Goal: Transaction & Acquisition: Purchase product/service

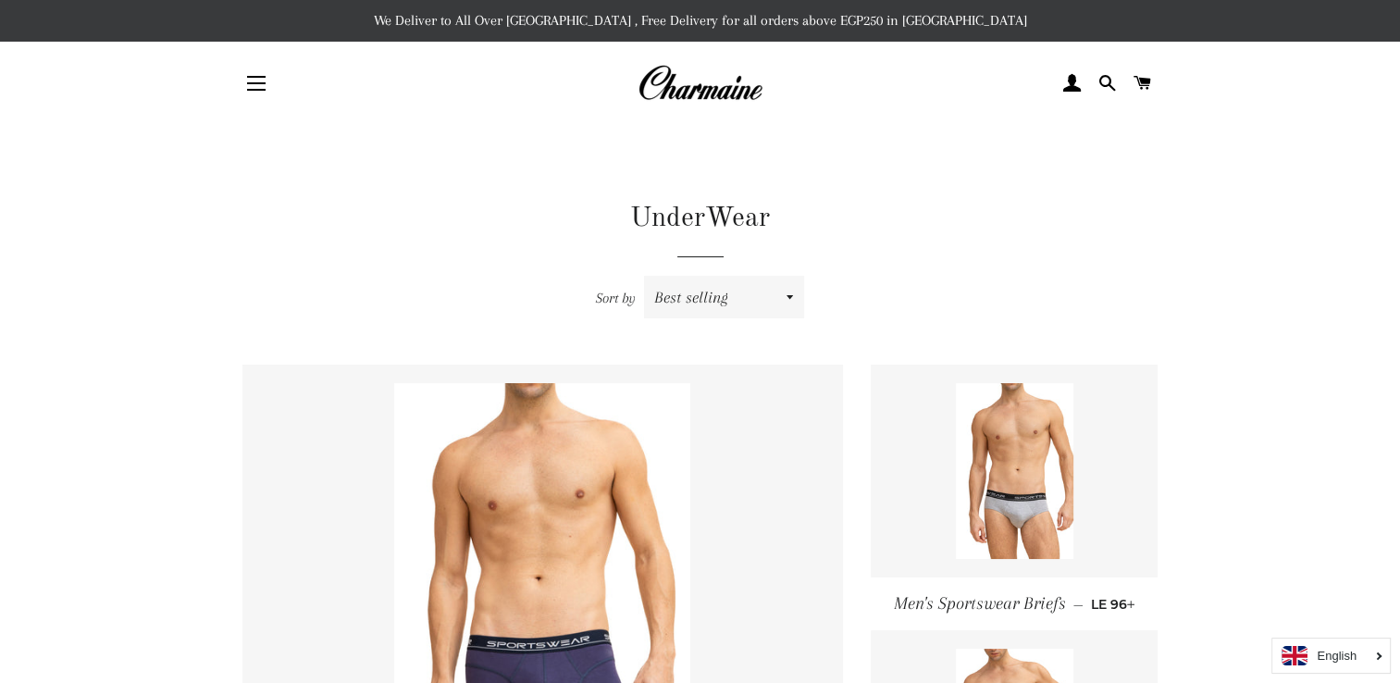
click at [260, 80] on button "Site navigation" at bounding box center [256, 83] width 46 height 46
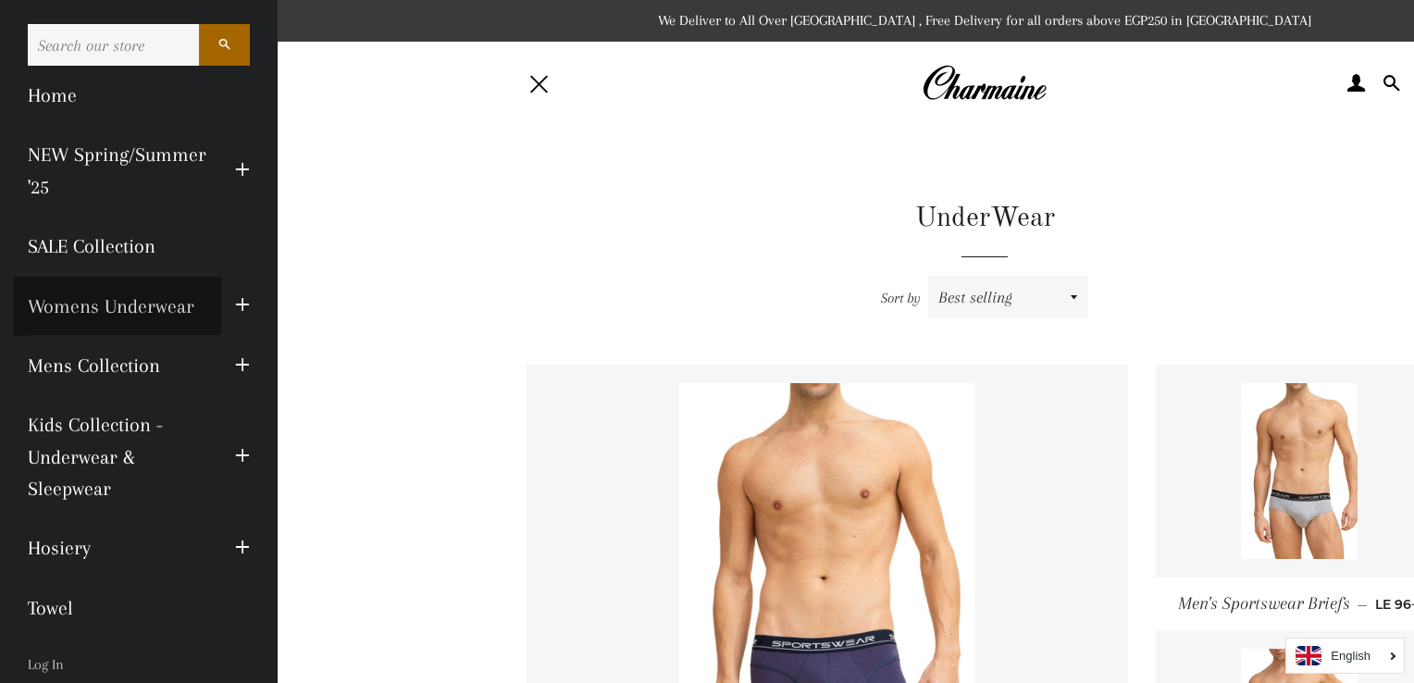
click at [173, 306] on link "Womens Underwear" at bounding box center [117, 306] width 207 height 59
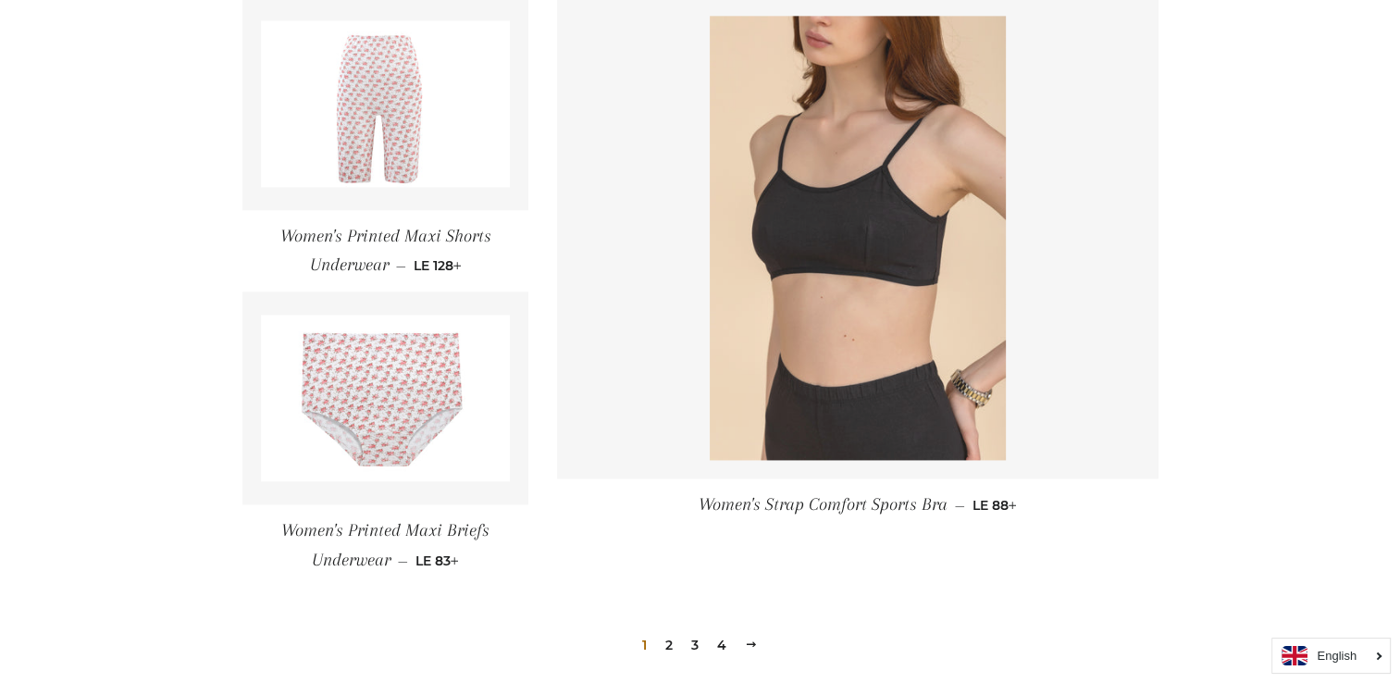
scroll to position [2768, 0]
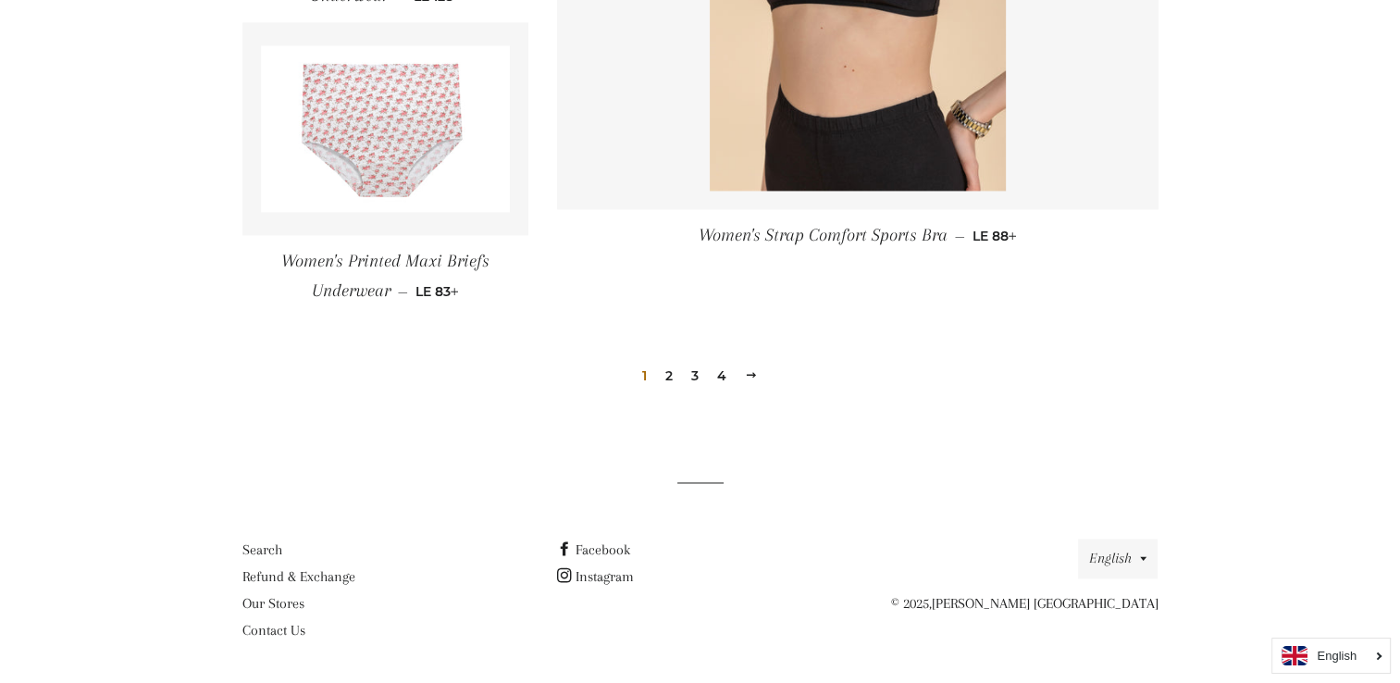
click at [671, 377] on link "2" at bounding box center [669, 376] width 22 height 28
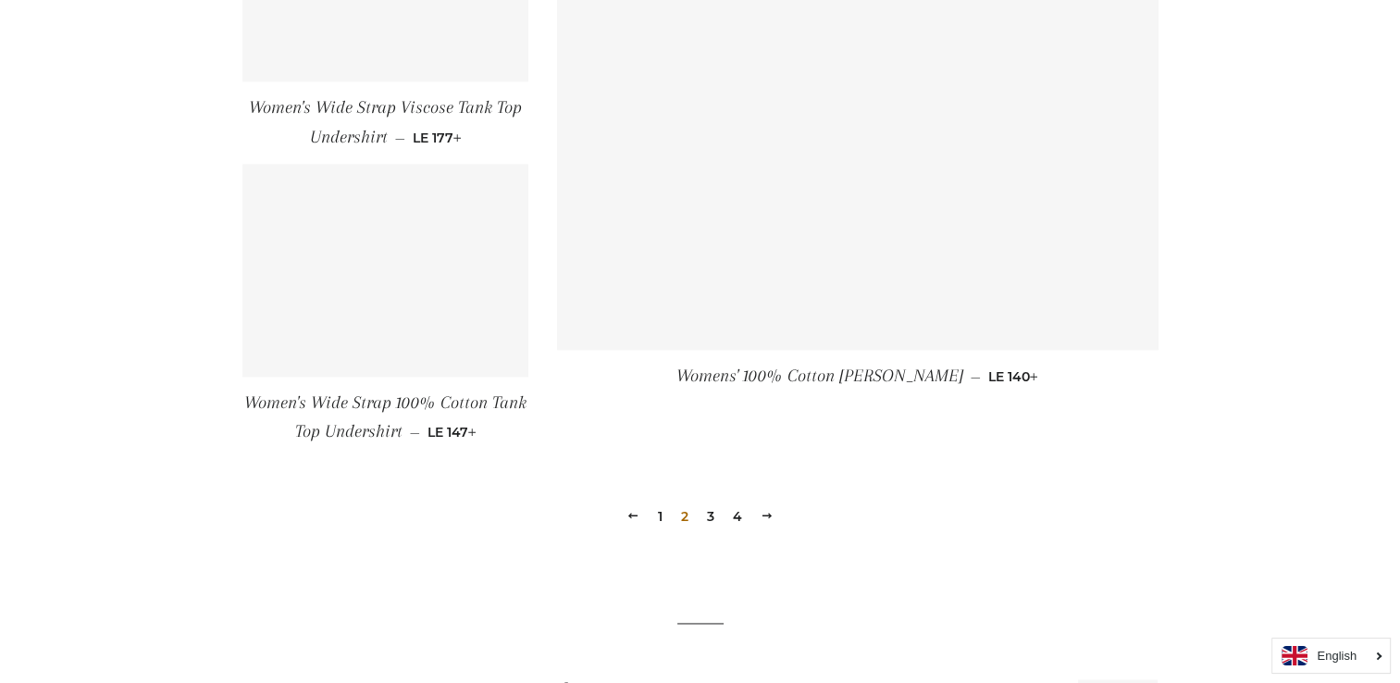
scroll to position [2733, 0]
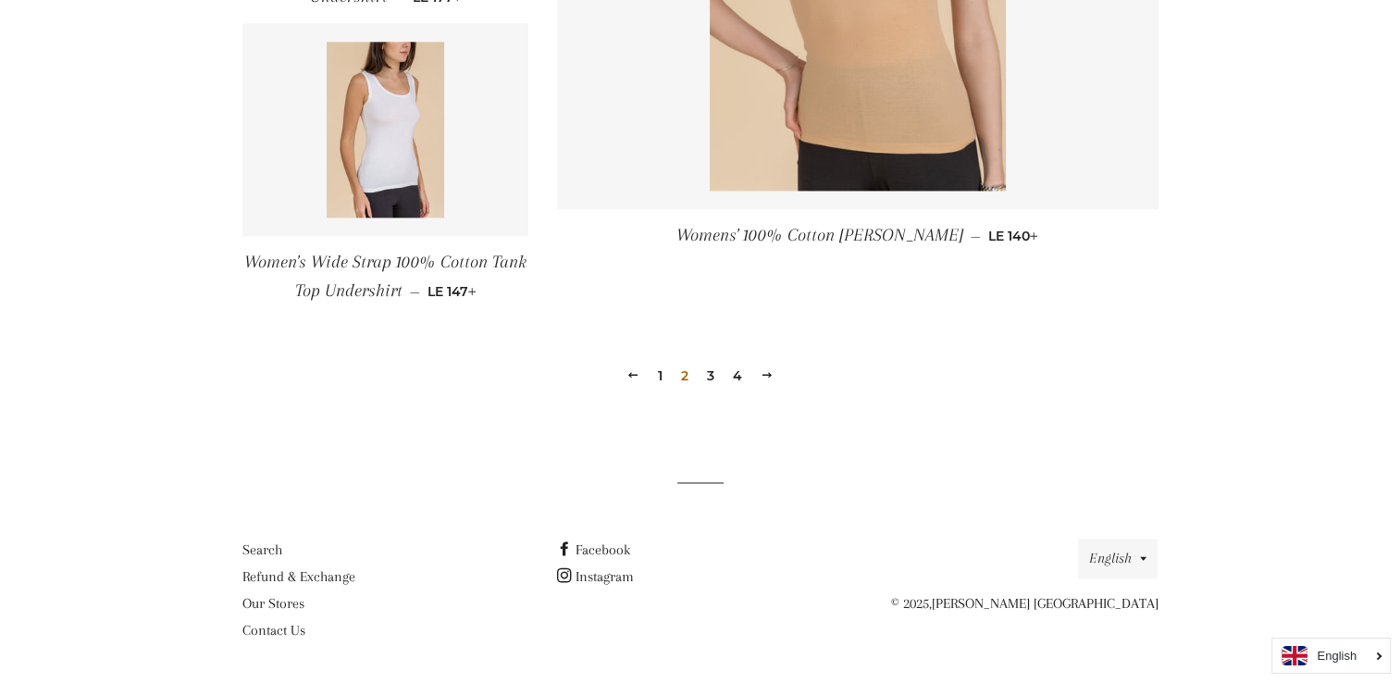
click at [712, 375] on link "3" at bounding box center [711, 376] width 22 height 28
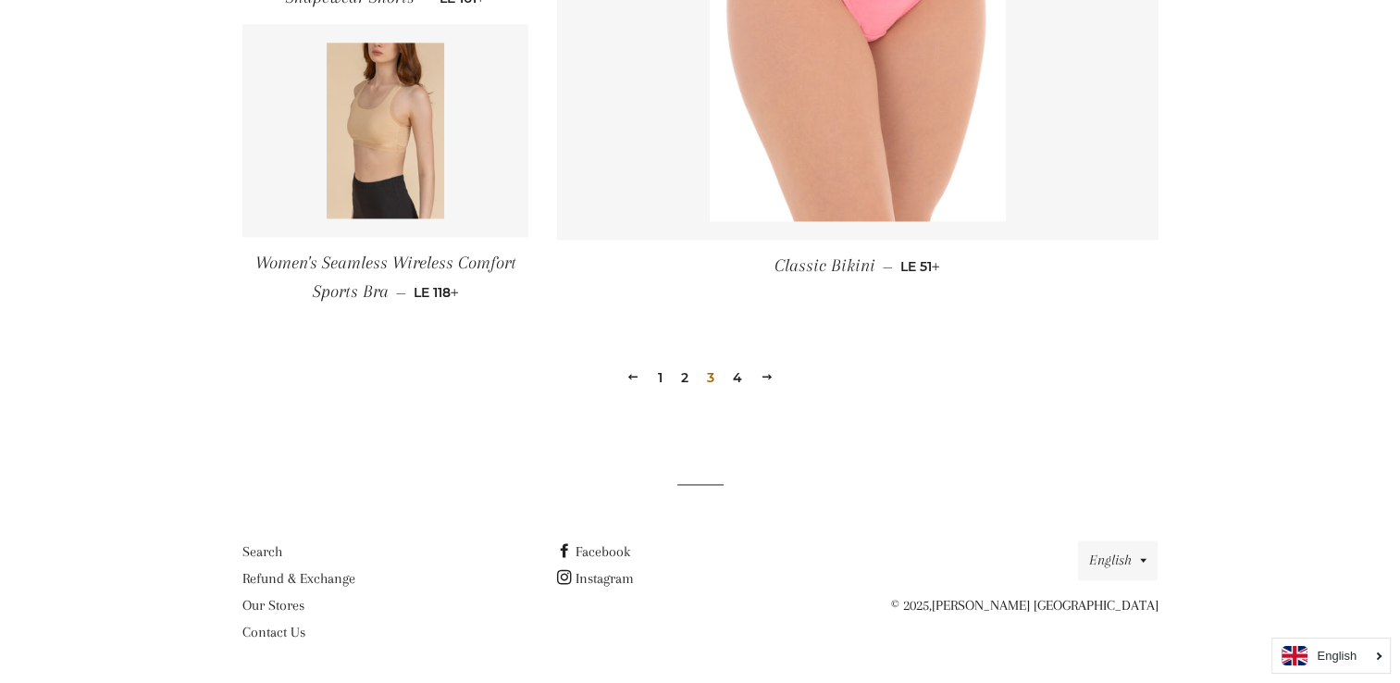
scroll to position [2724, 0]
click at [738, 377] on link "4" at bounding box center [738, 376] width 24 height 28
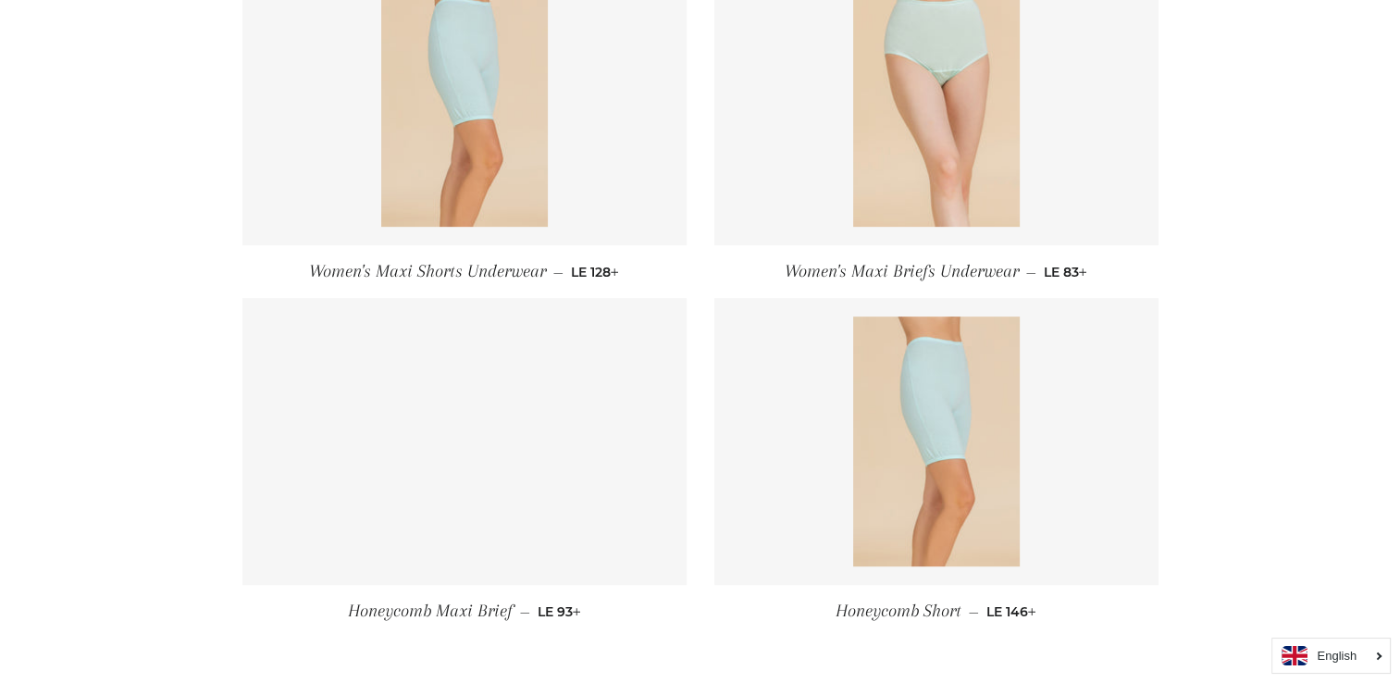
scroll to position [648, 0]
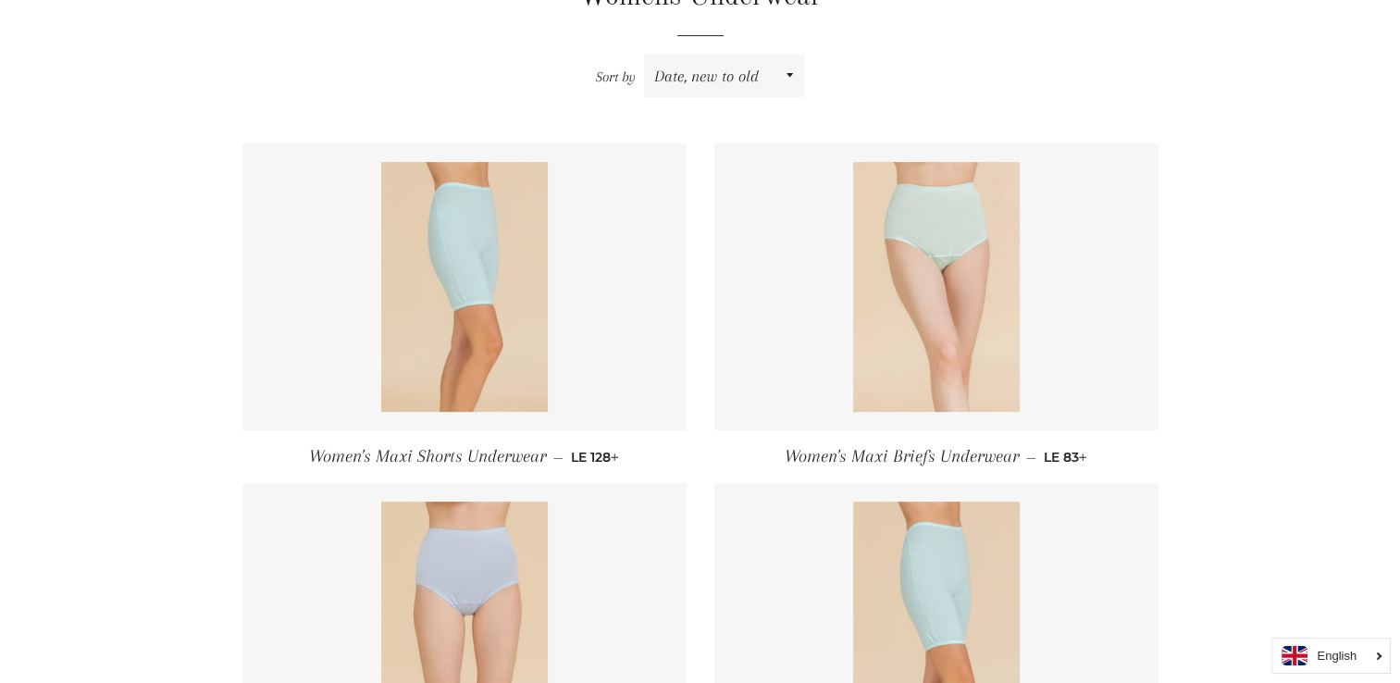
click at [941, 236] on img at bounding box center [936, 287] width 167 height 250
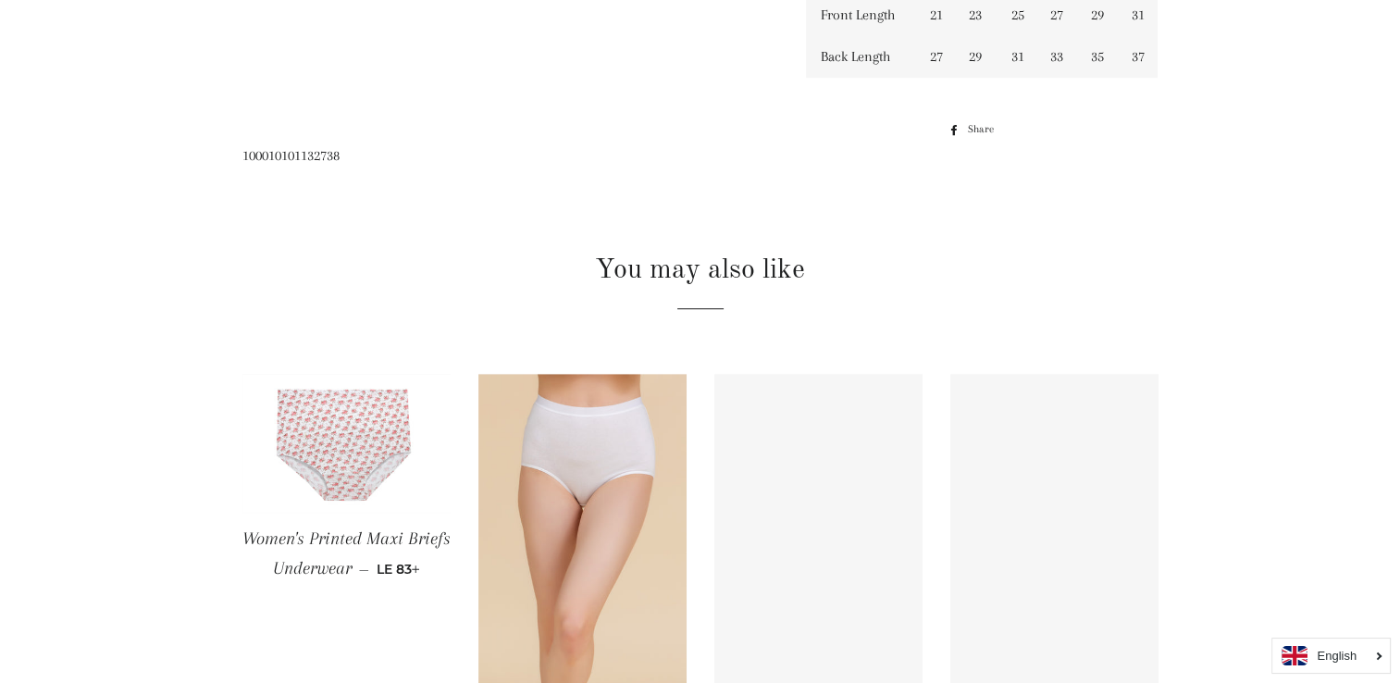
scroll to position [1481, 0]
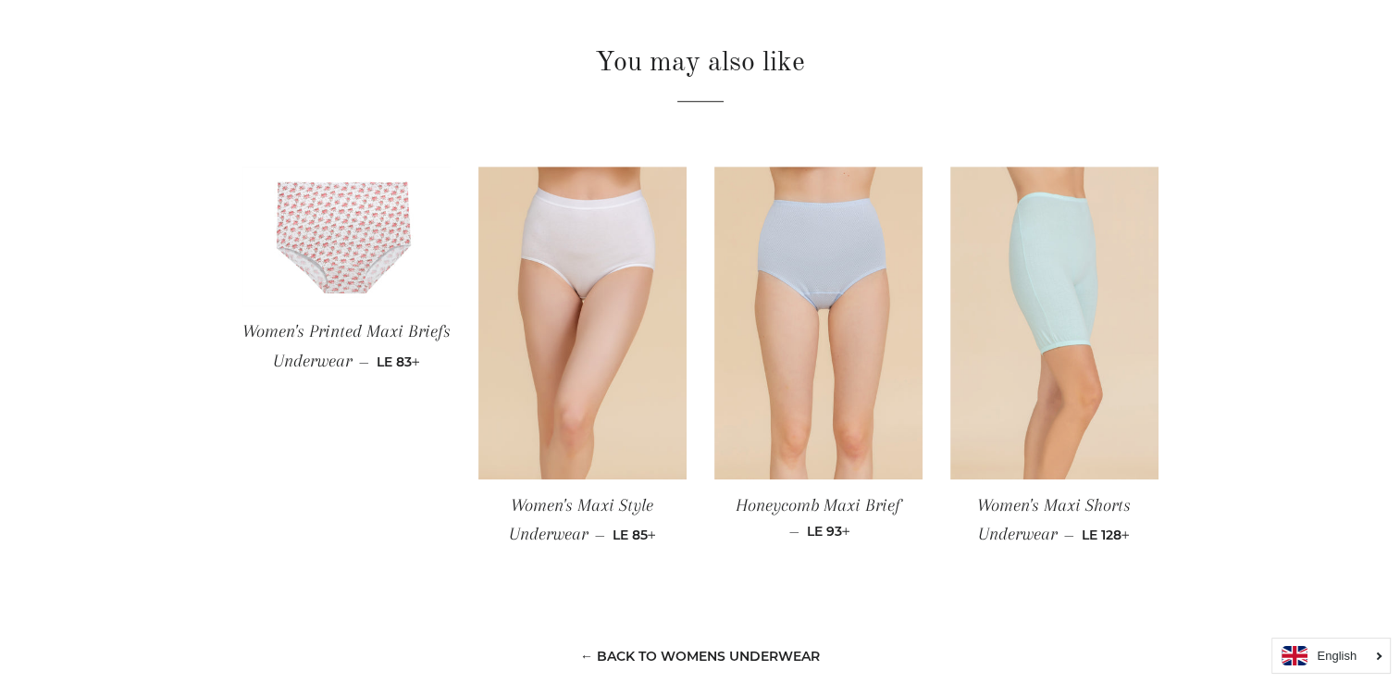
click at [1080, 239] on img at bounding box center [1054, 323] width 208 height 313
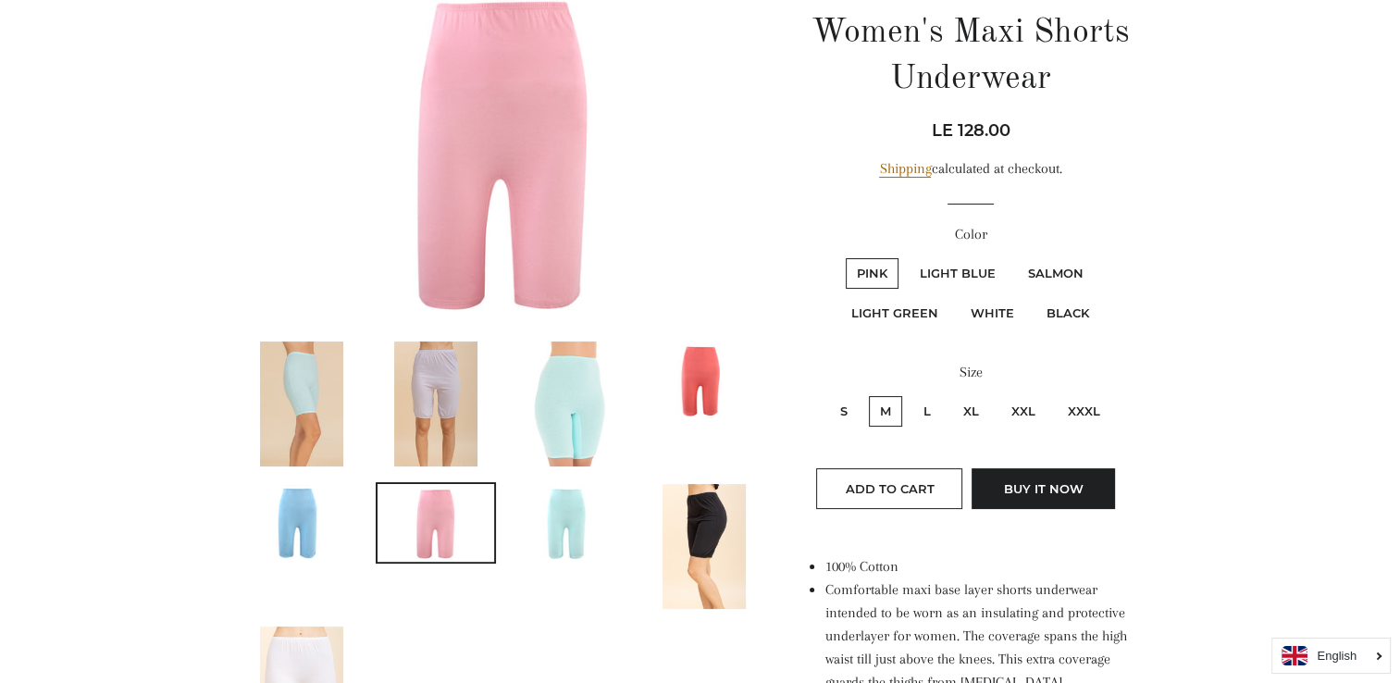
scroll to position [185, 0]
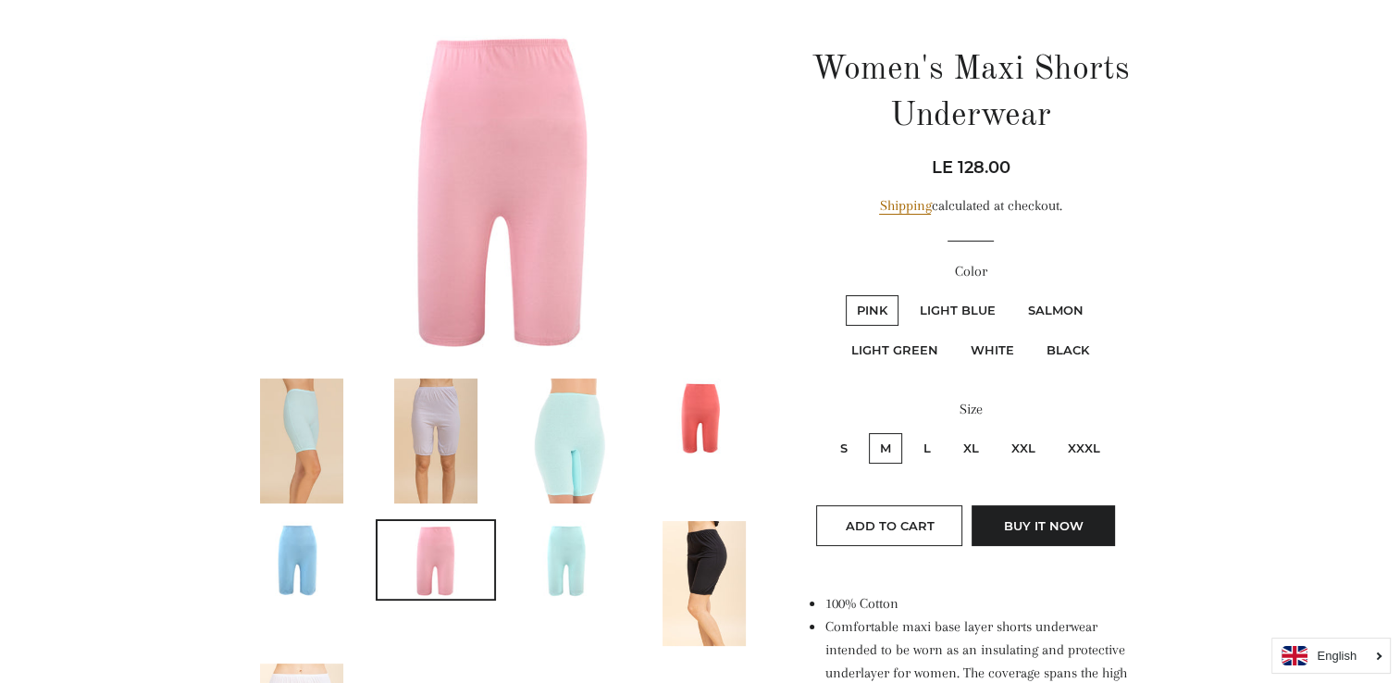
click at [299, 411] on img at bounding box center [301, 440] width 83 height 125
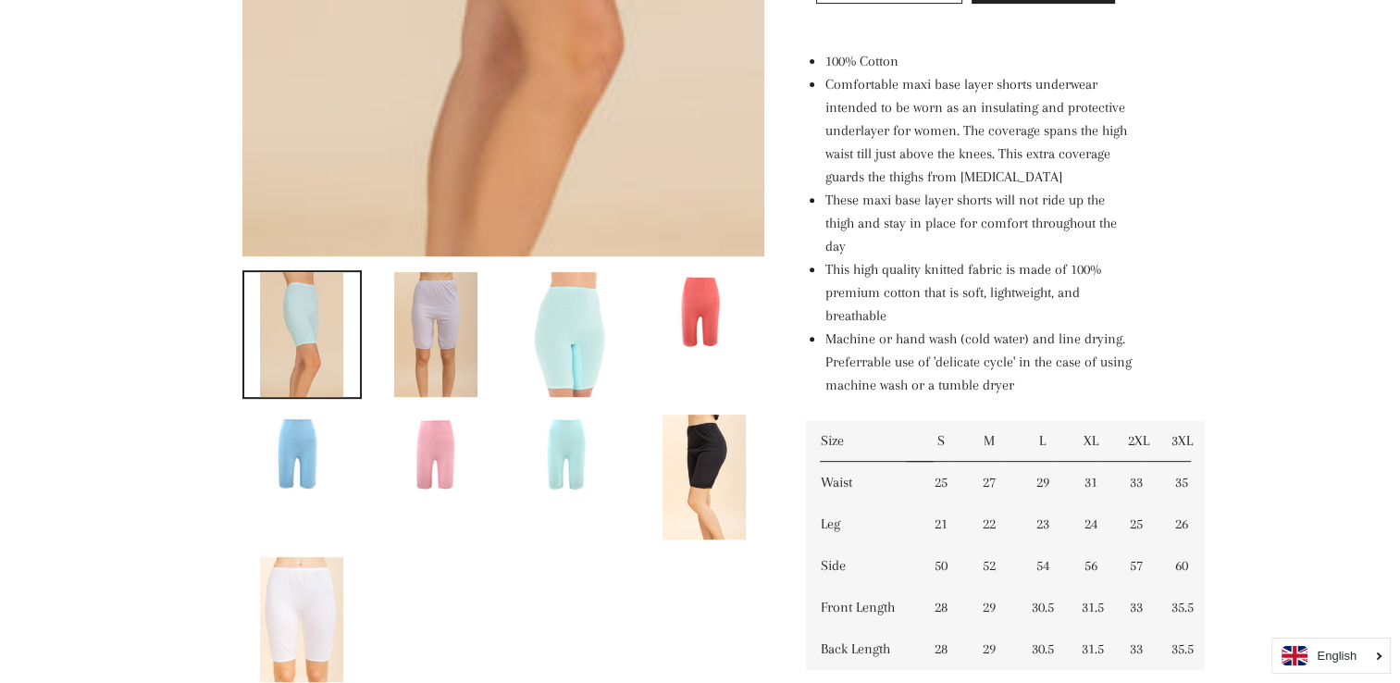
scroll to position [740, 0]
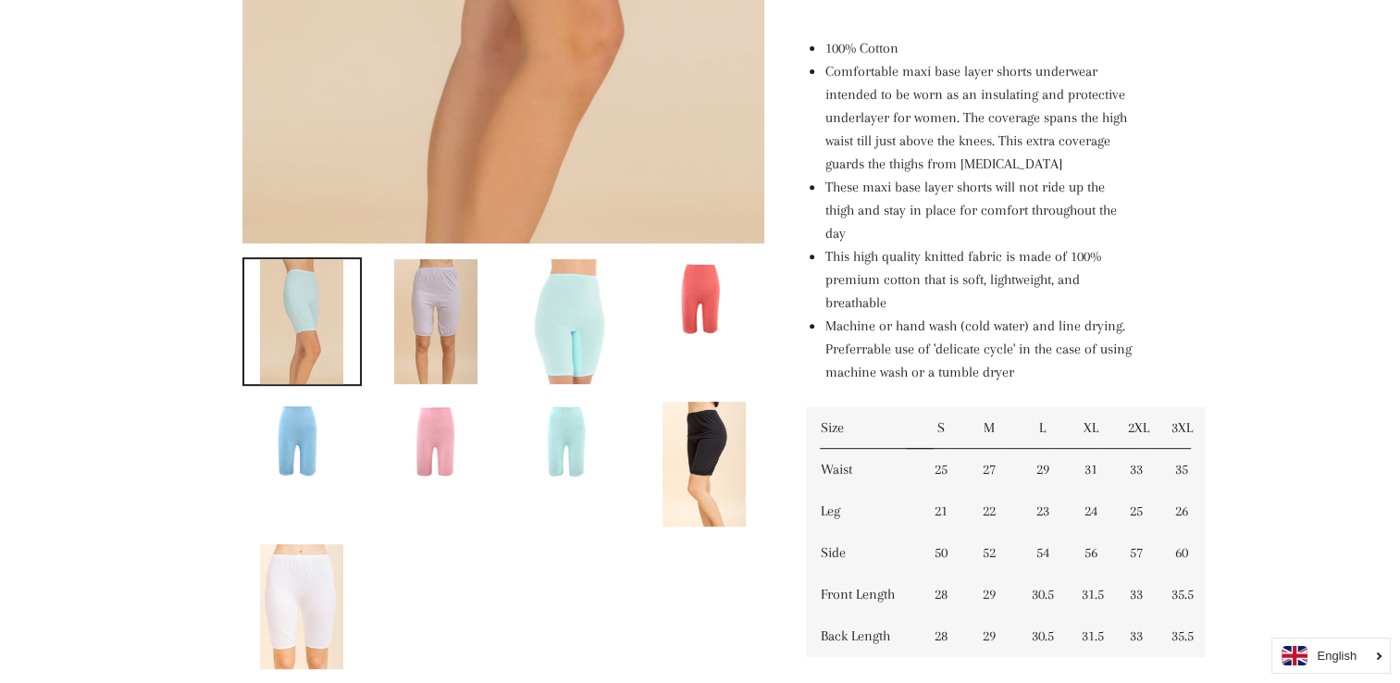
click at [707, 292] on img at bounding box center [704, 298] width 117 height 78
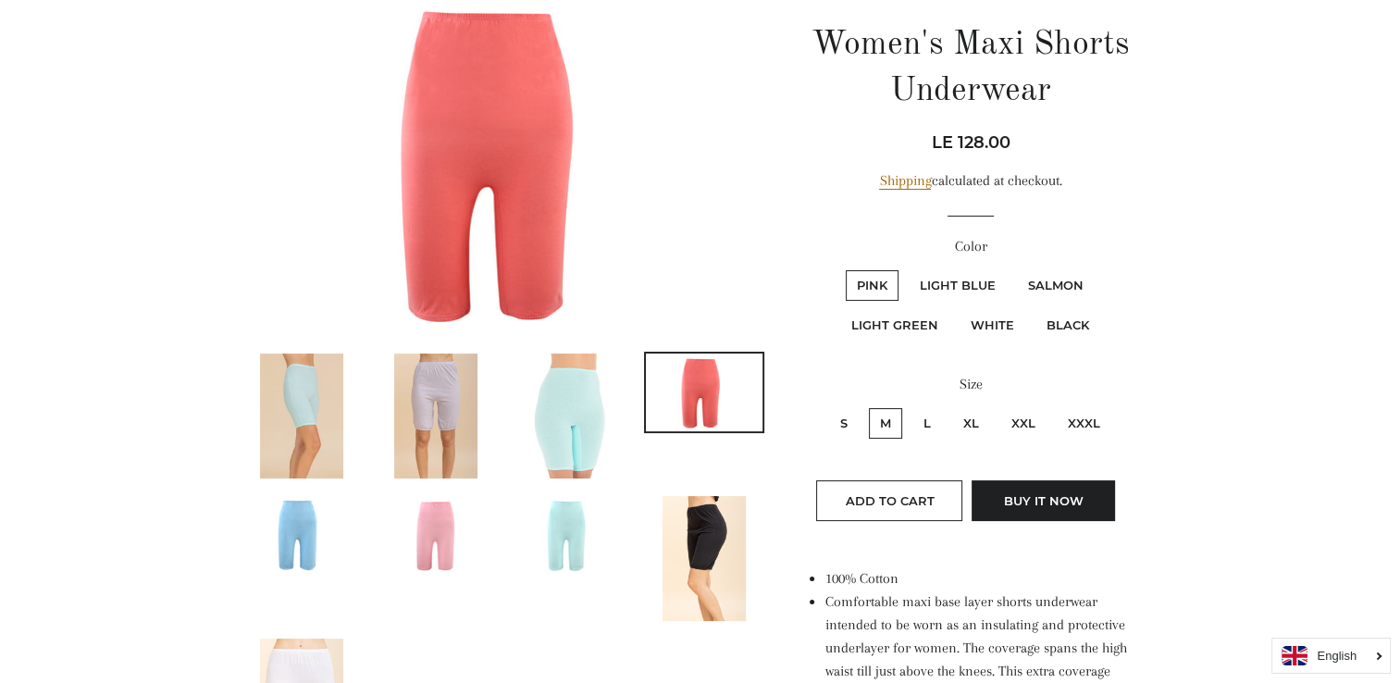
scroll to position [278, 0]
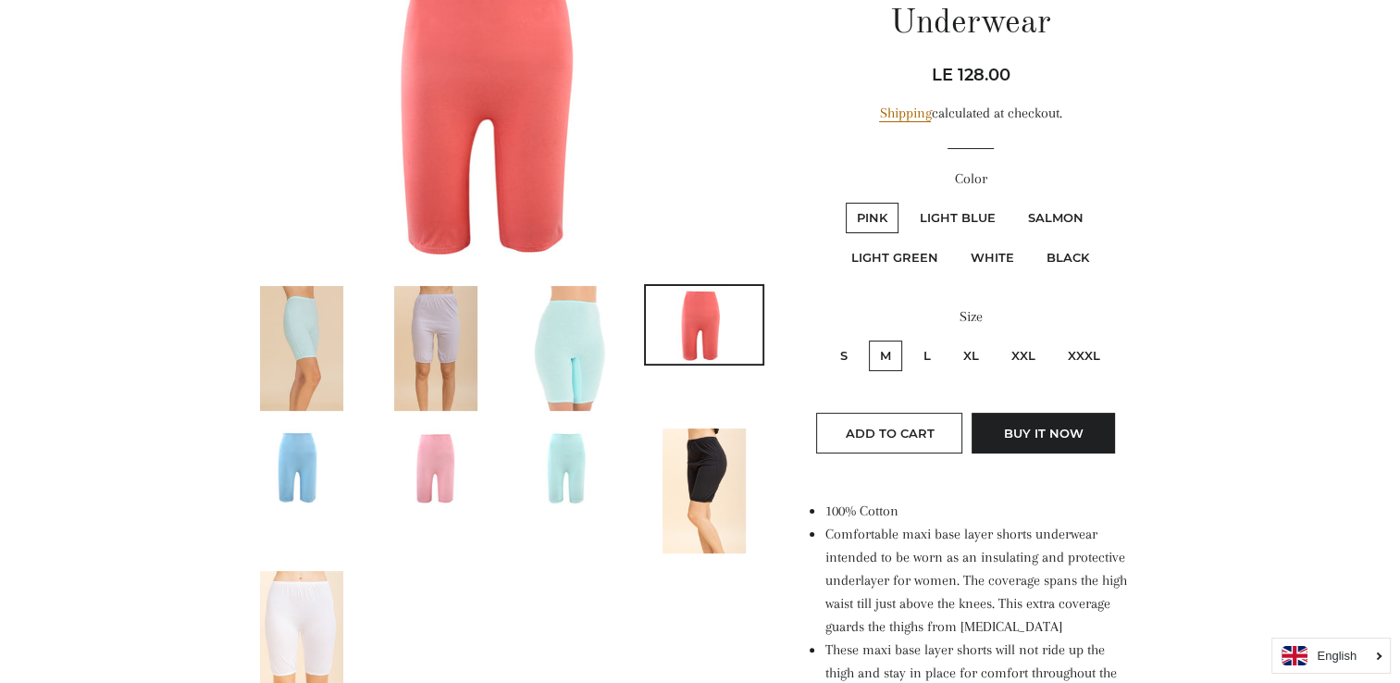
click at [304, 447] on img at bounding box center [302, 467] width 117 height 78
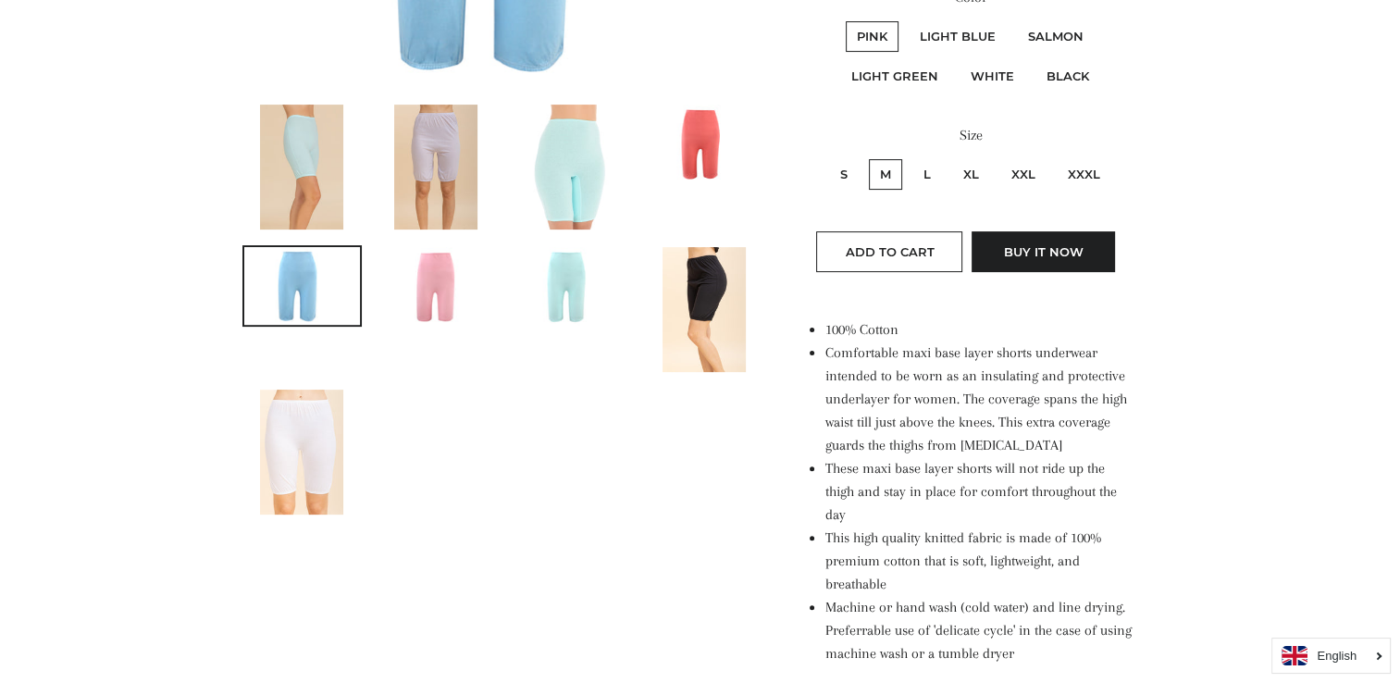
scroll to position [463, 0]
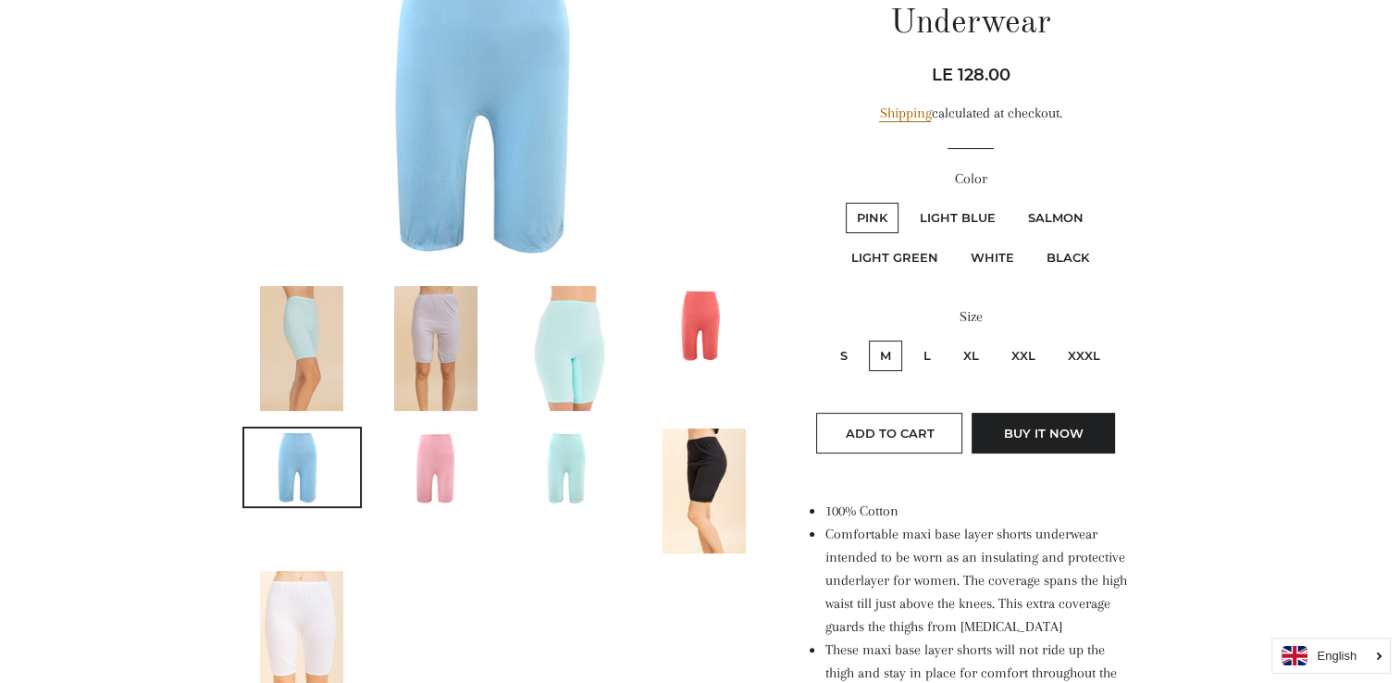
drag, startPoint x: 447, startPoint y: 334, endPoint x: 455, endPoint y: 342, distance: 11.8
click at [447, 334] on img at bounding box center [435, 348] width 83 height 125
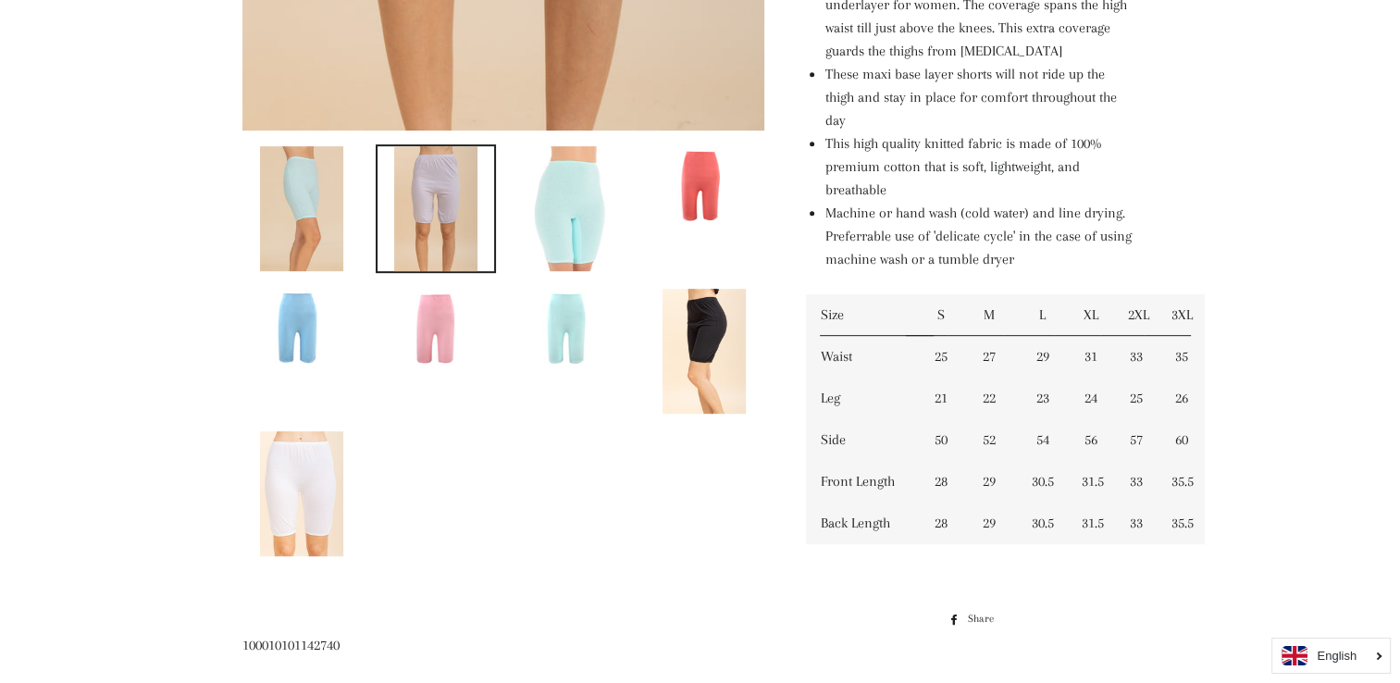
scroll to position [740, 0]
